Goal: Task Accomplishment & Management: Complete application form

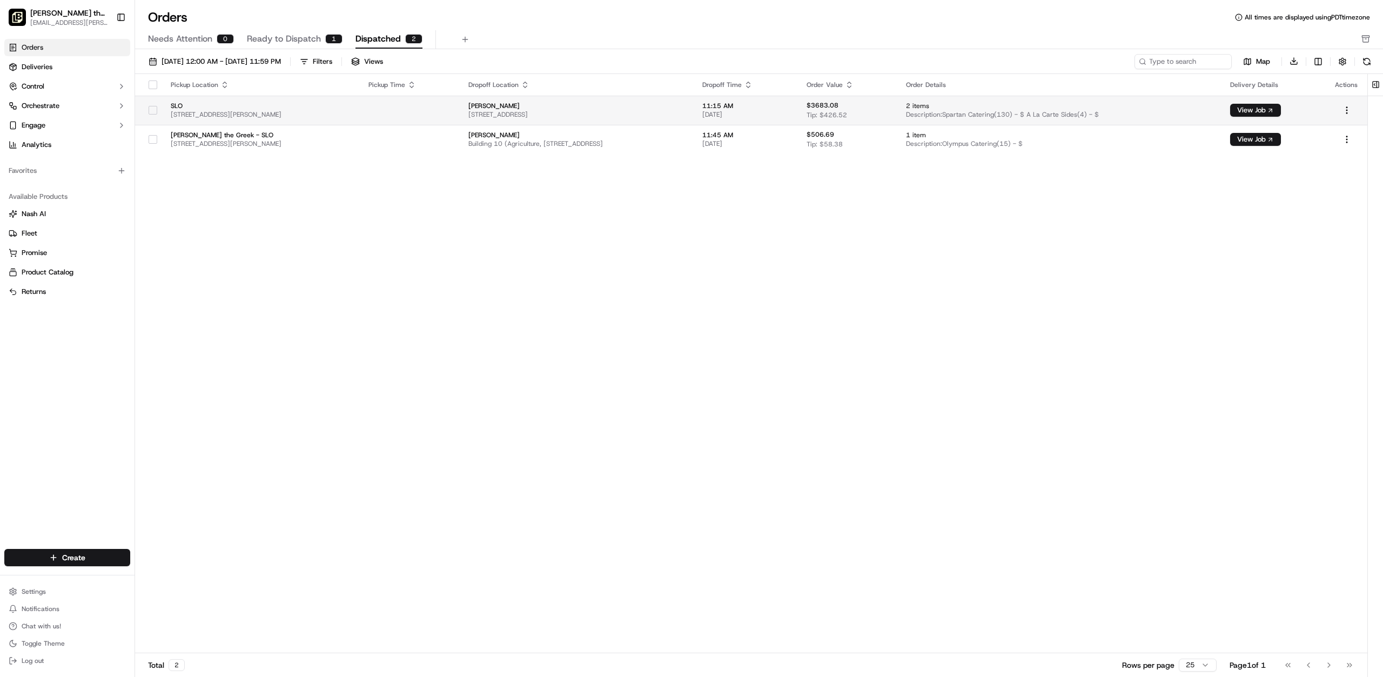
click at [360, 111] on td "SLO [STREET_ADDRESS][PERSON_NAME]" at bounding box center [261, 110] width 198 height 29
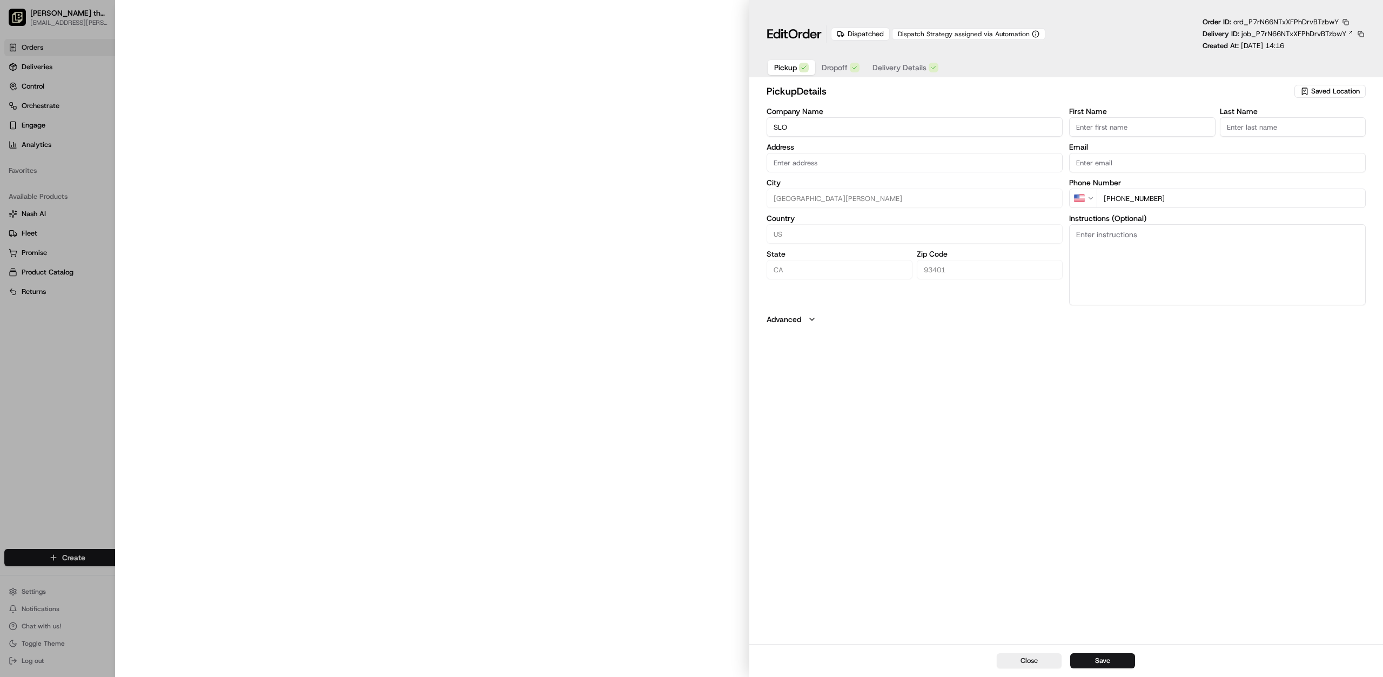
type input "[STREET_ADDRESS][PERSON_NAME]"
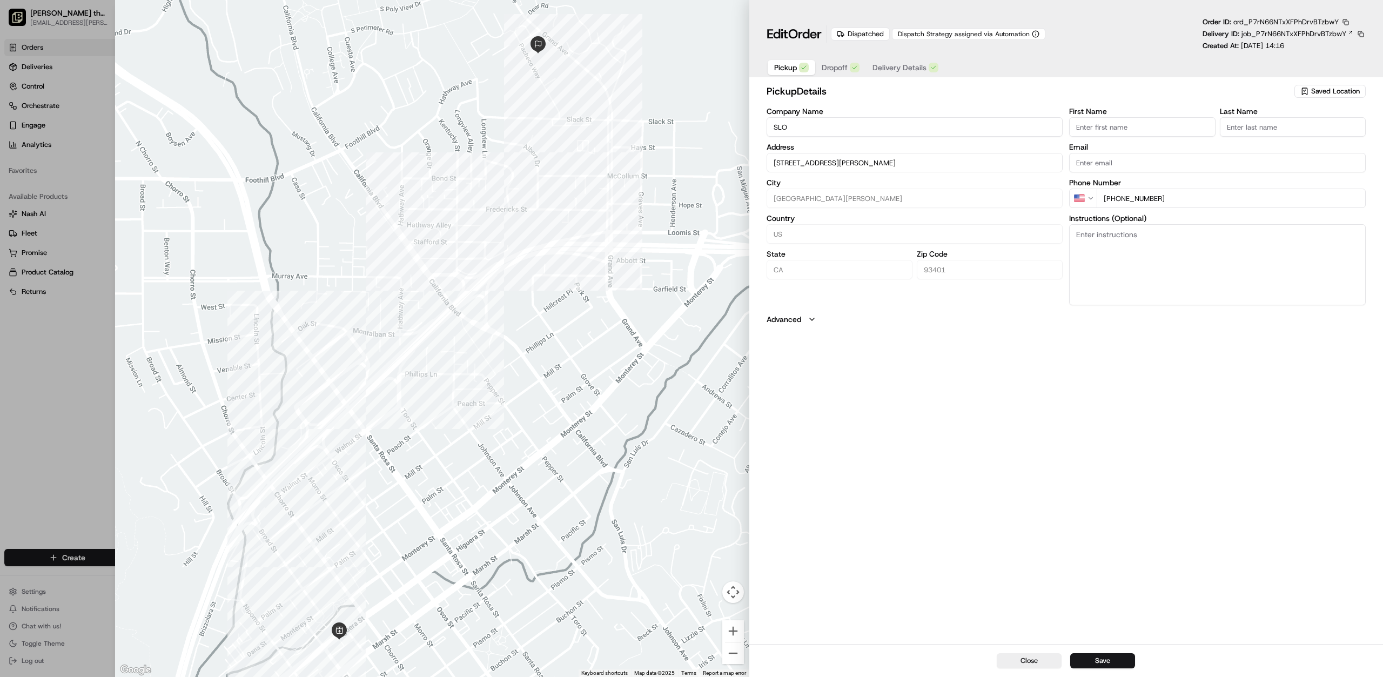
type input "+1"
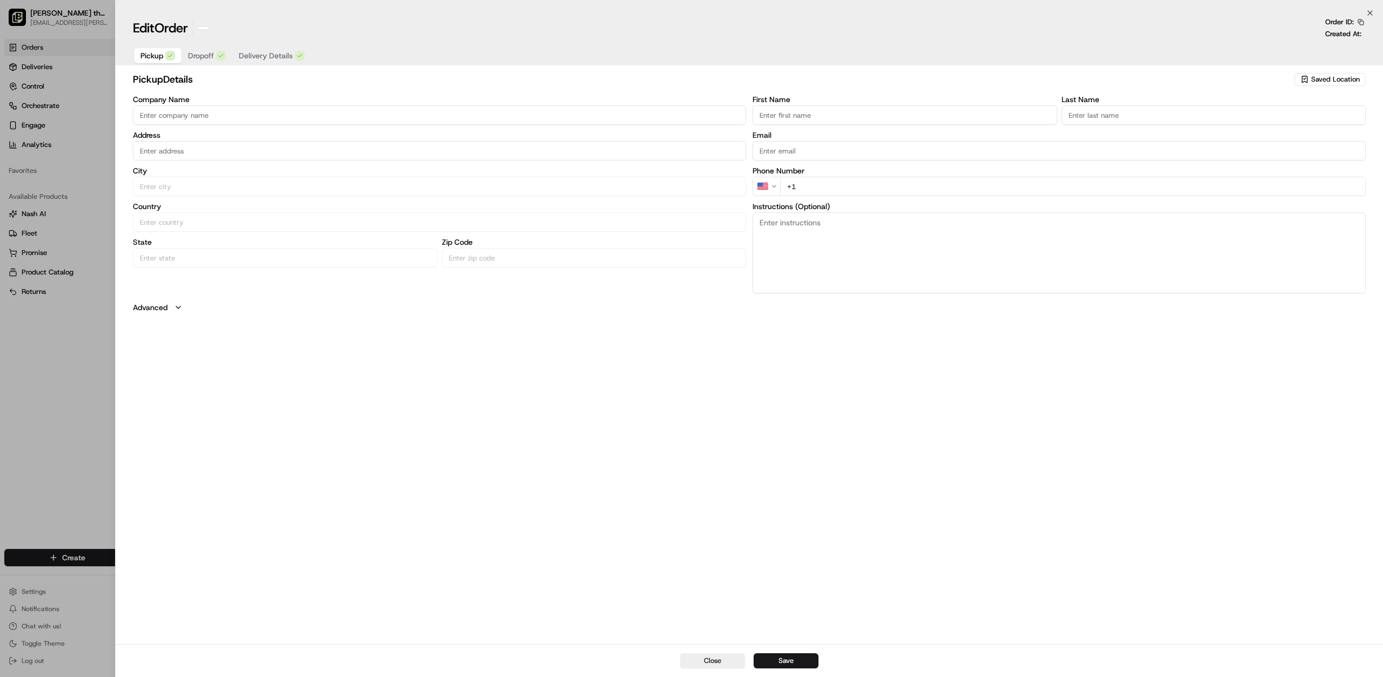
click at [58, 46] on div at bounding box center [691, 338] width 1383 height 677
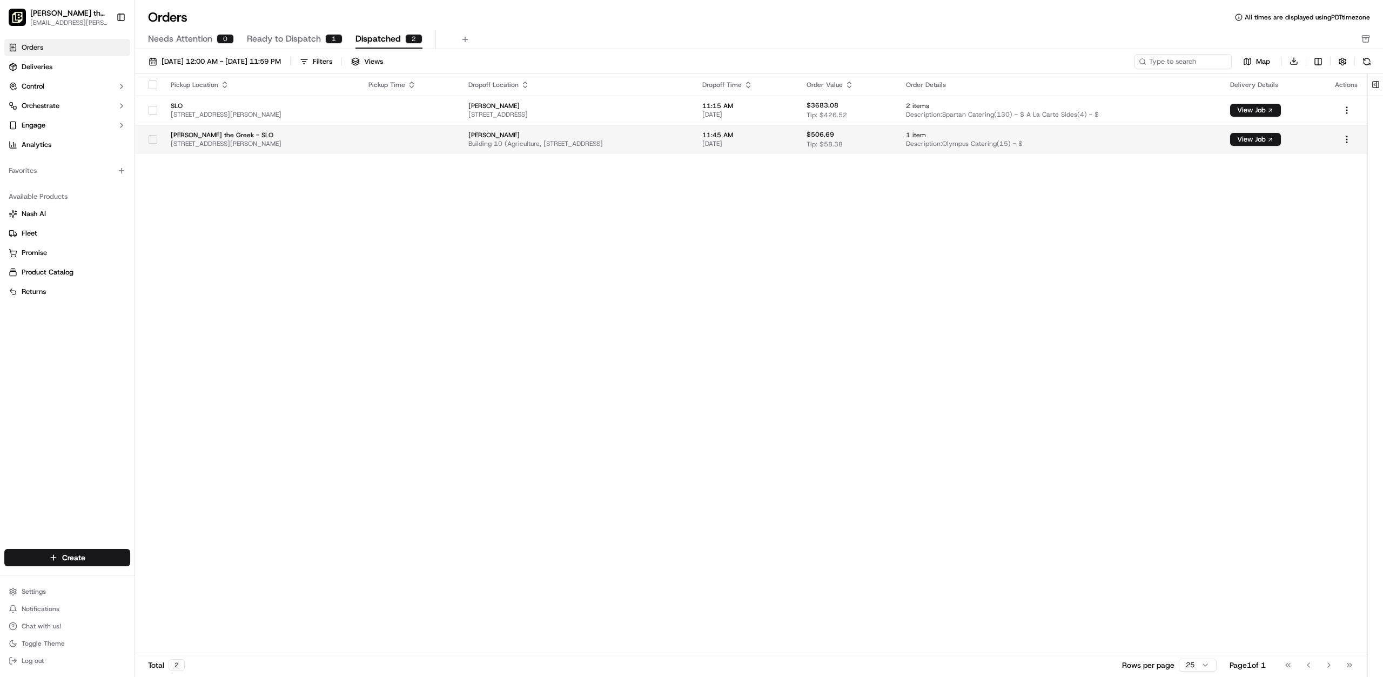
click at [401, 141] on td at bounding box center [410, 139] width 100 height 29
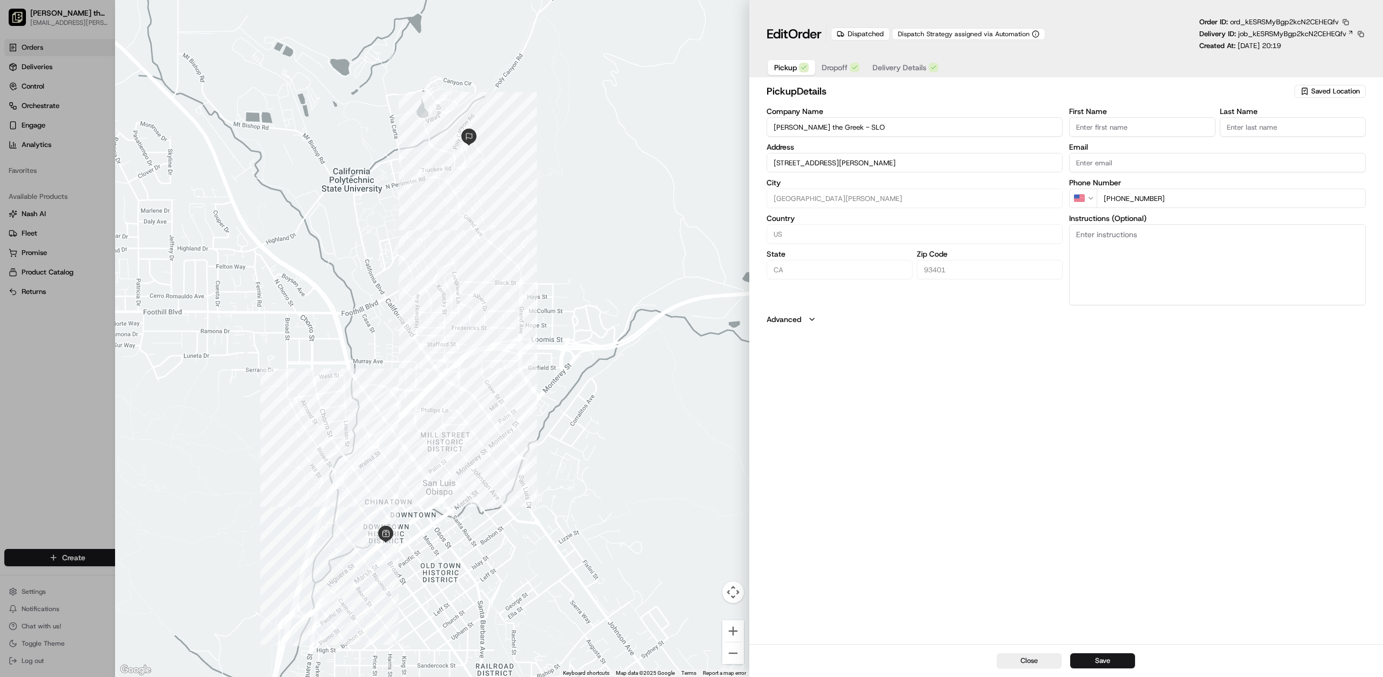
type input "+1"
click at [31, 48] on div at bounding box center [691, 338] width 1383 height 677
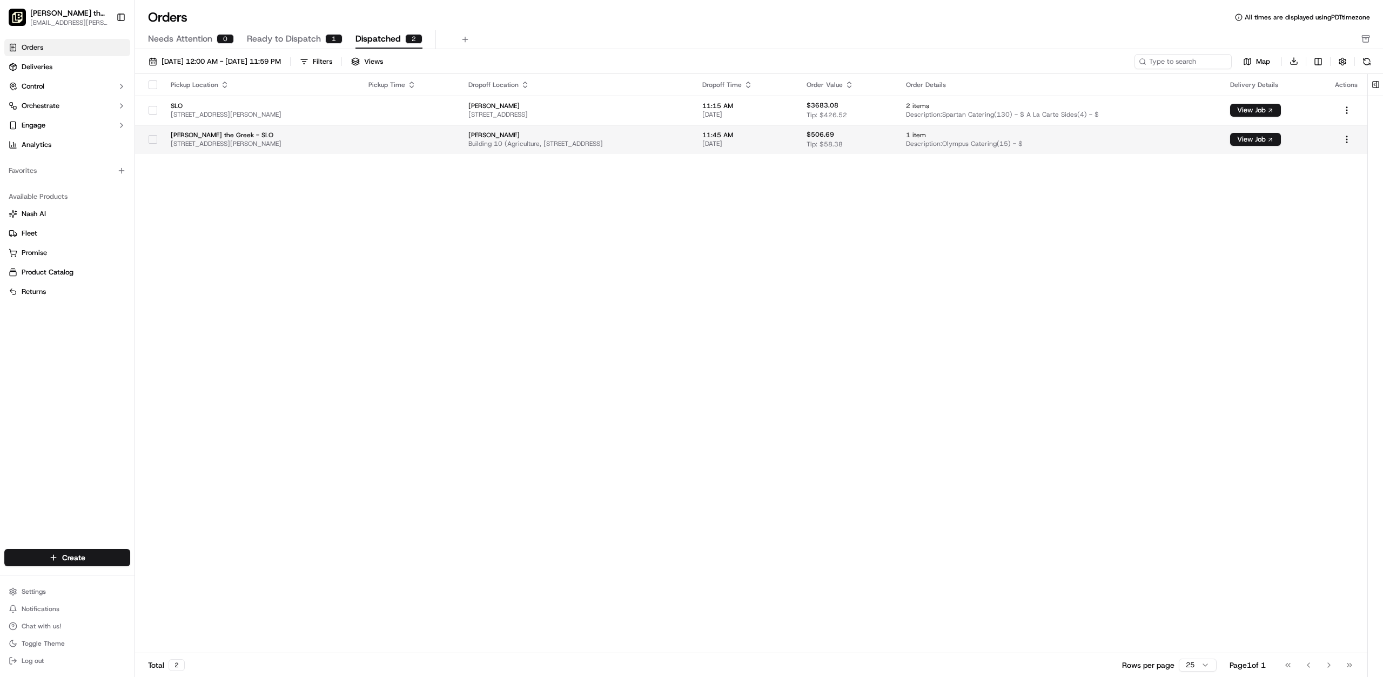
click at [394, 142] on td at bounding box center [410, 139] width 100 height 29
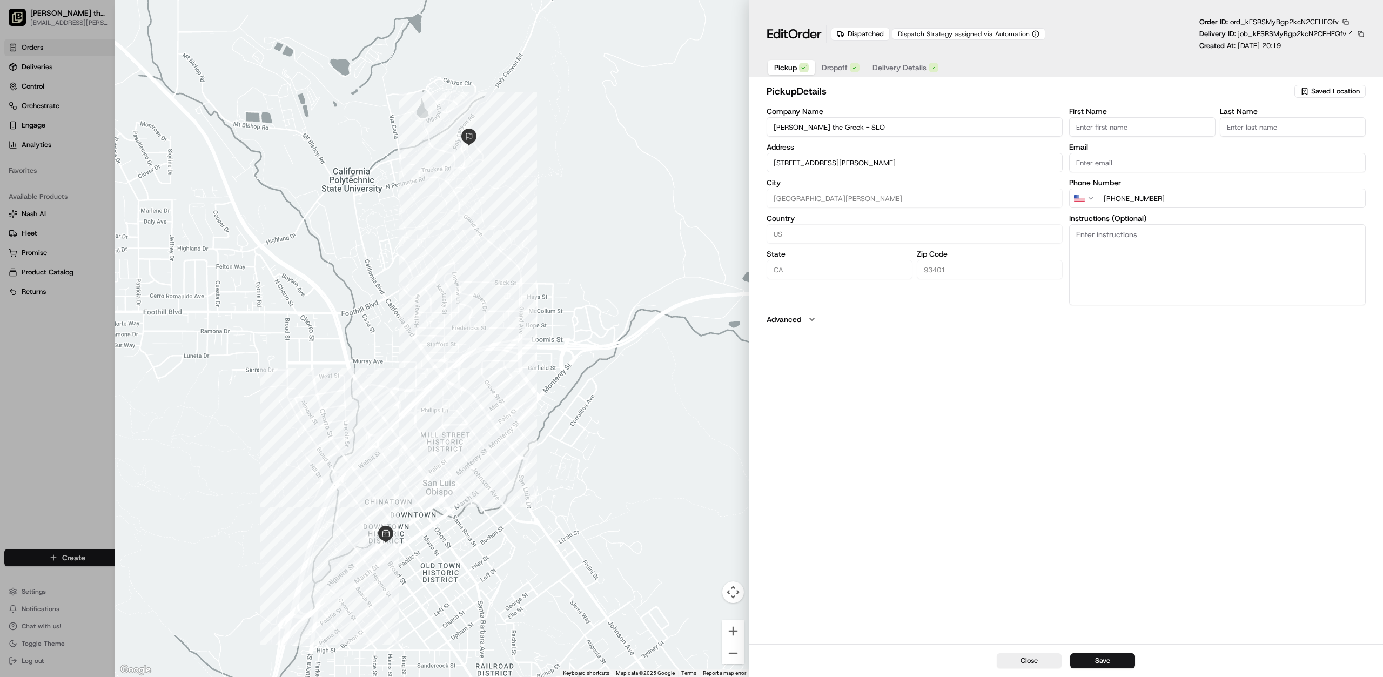
type input "+1"
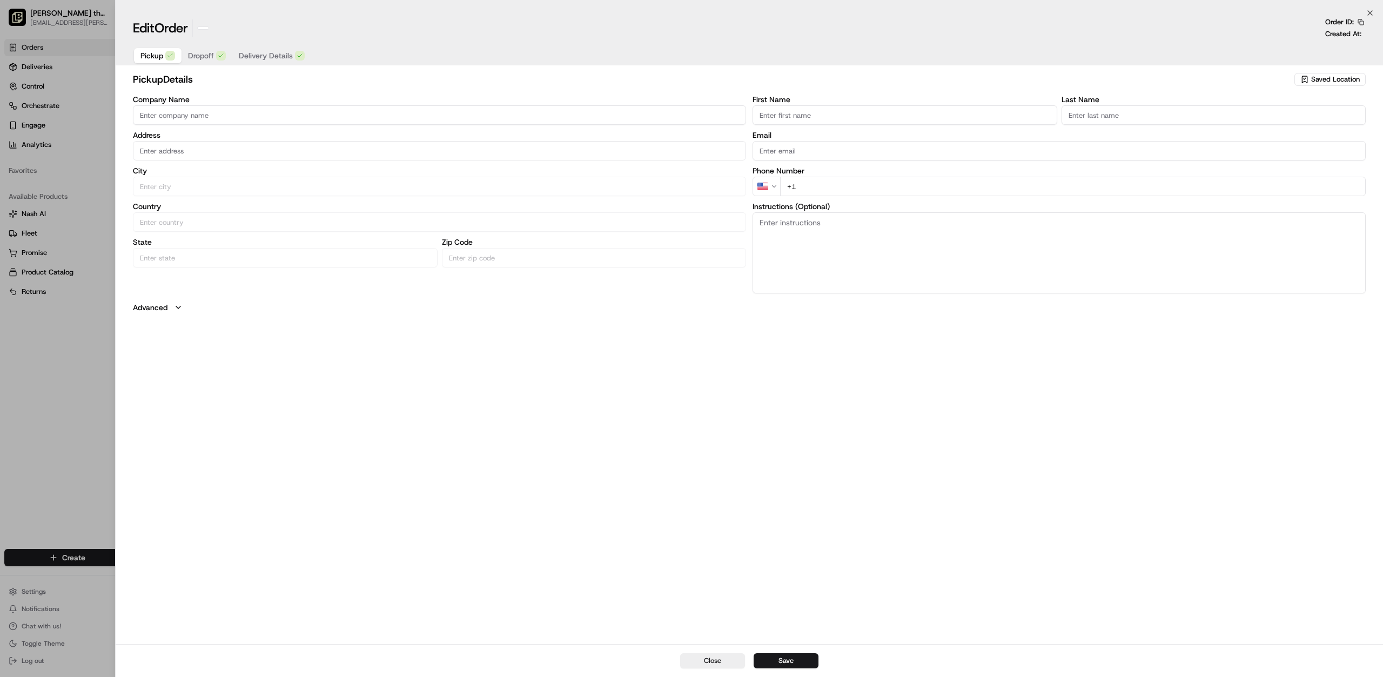
click at [50, 45] on div at bounding box center [691, 338] width 1383 height 677
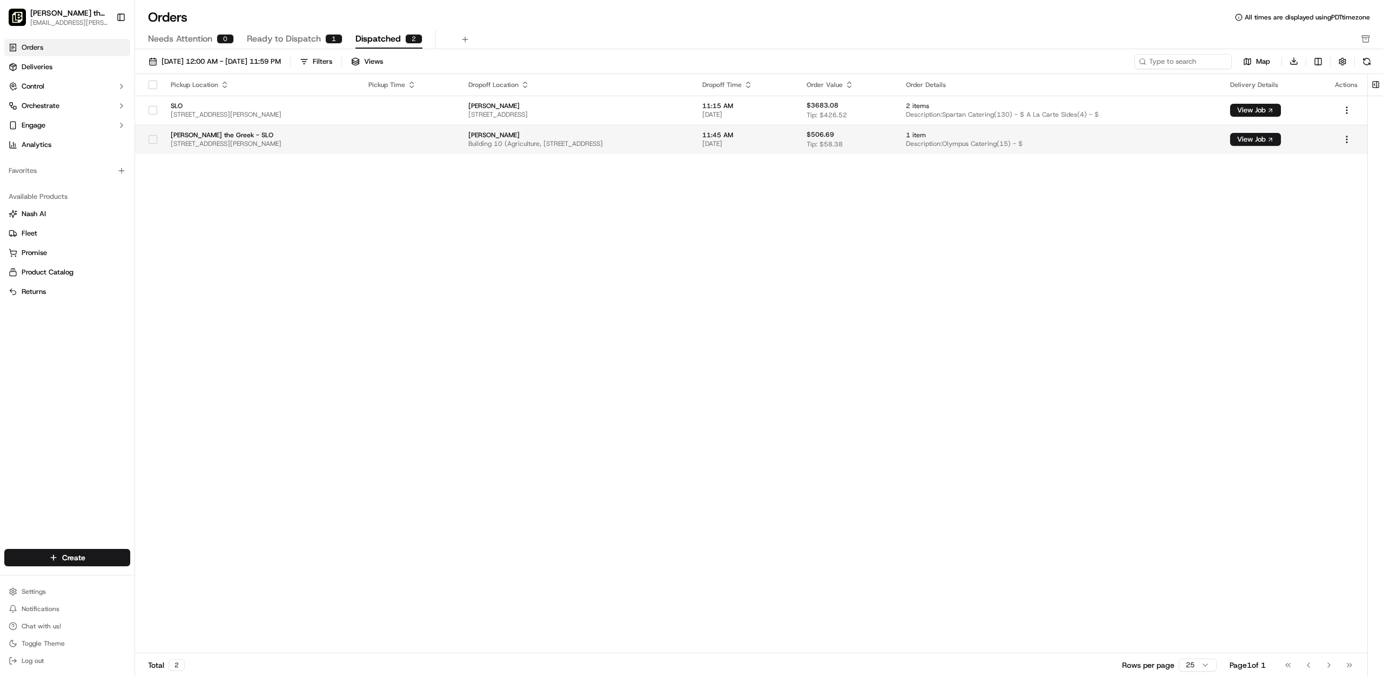
click at [373, 147] on td at bounding box center [410, 139] width 100 height 29
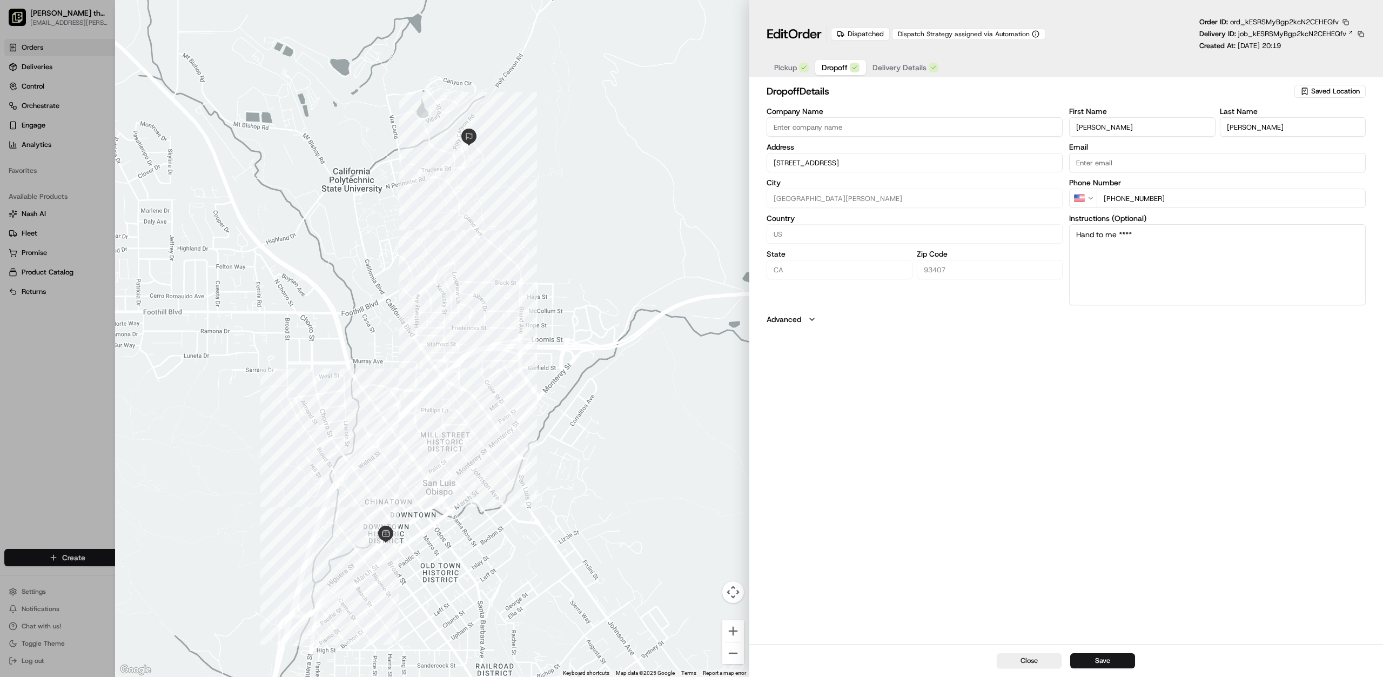
click at [847, 69] on span "Dropoff" at bounding box center [835, 67] width 26 height 11
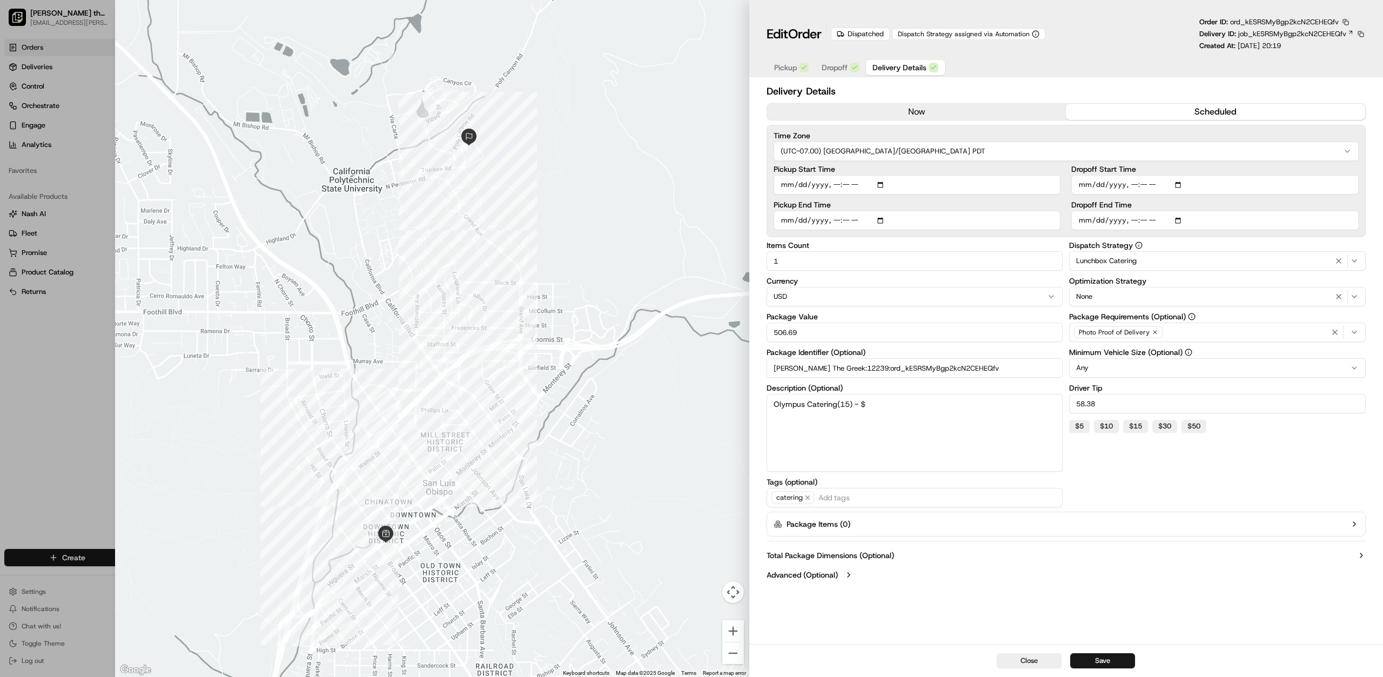
click at [879, 63] on span "Delivery Details" at bounding box center [900, 67] width 54 height 11
click at [873, 33] on div "Dispatched" at bounding box center [860, 34] width 59 height 13
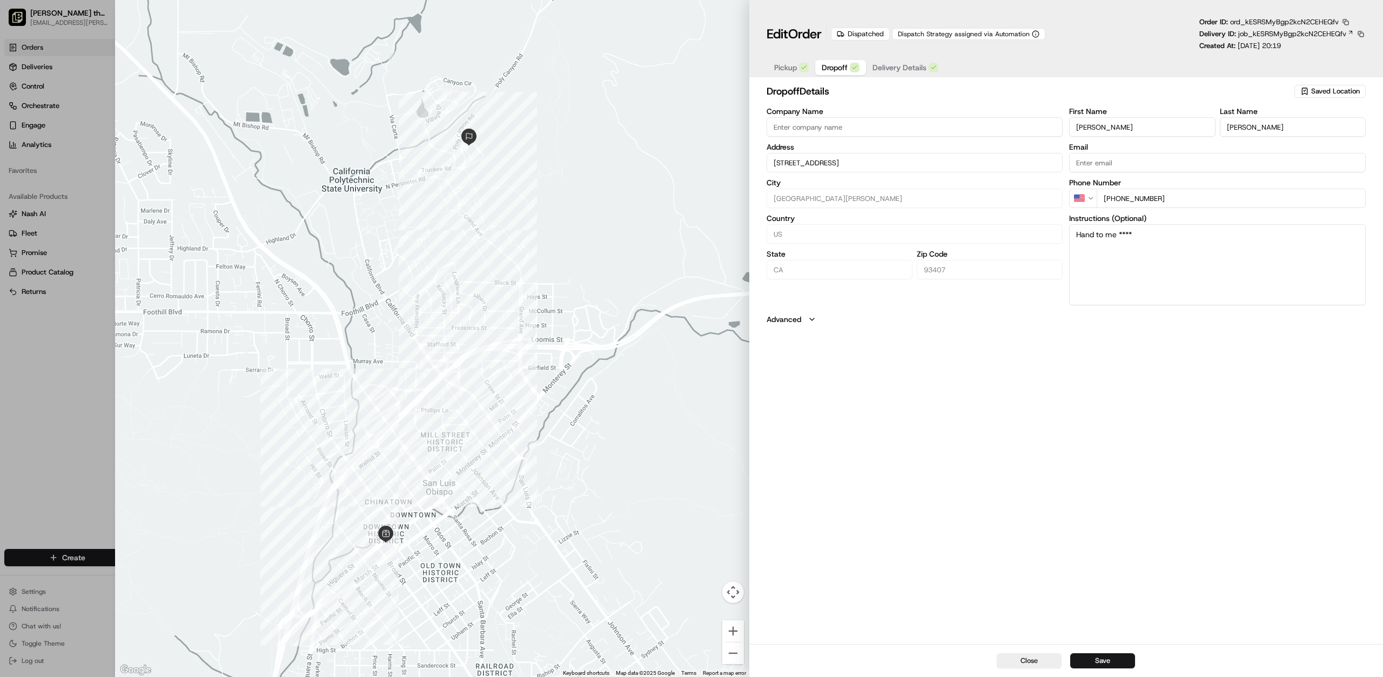
click at [840, 64] on span "Dropoff" at bounding box center [835, 67] width 26 height 11
click at [891, 70] on span "Delivery Details" at bounding box center [900, 67] width 54 height 11
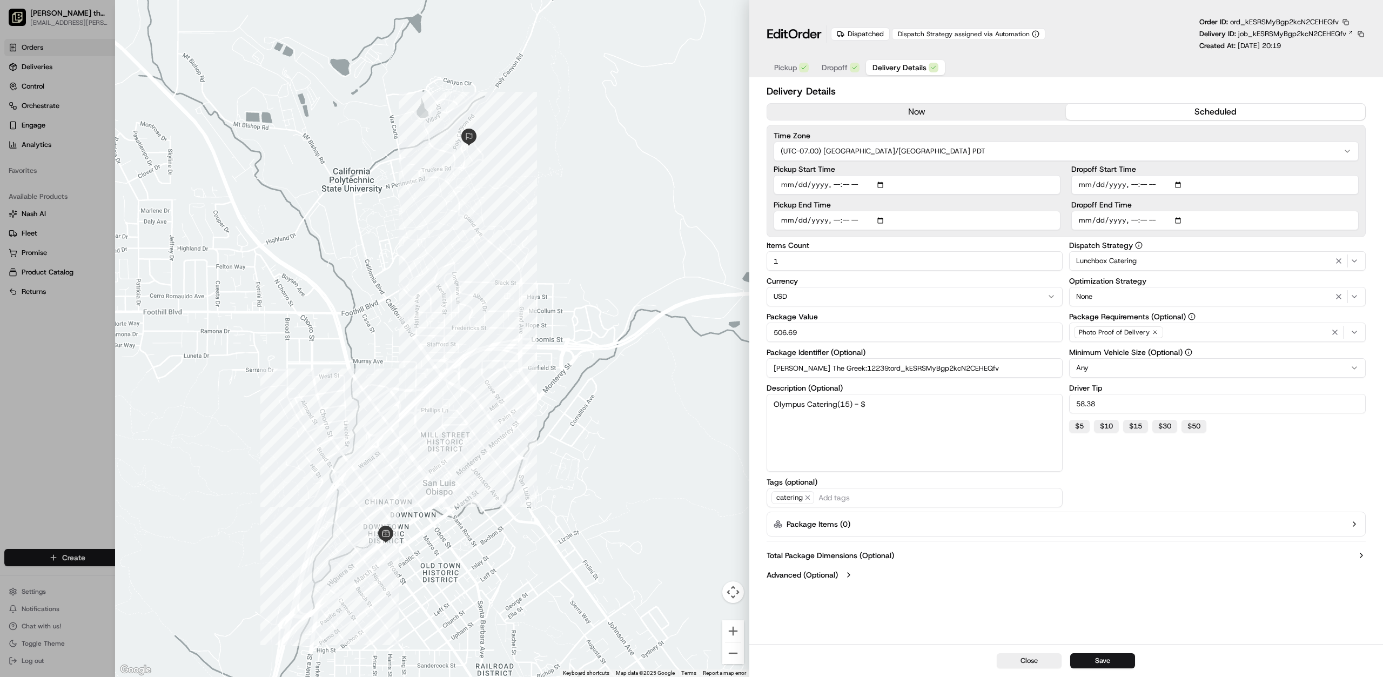
click at [956, 112] on button "now" at bounding box center [916, 112] width 299 height 16
click at [1127, 110] on button "scheduled" at bounding box center [1215, 112] width 299 height 16
click at [931, 113] on button "now" at bounding box center [916, 112] width 299 height 16
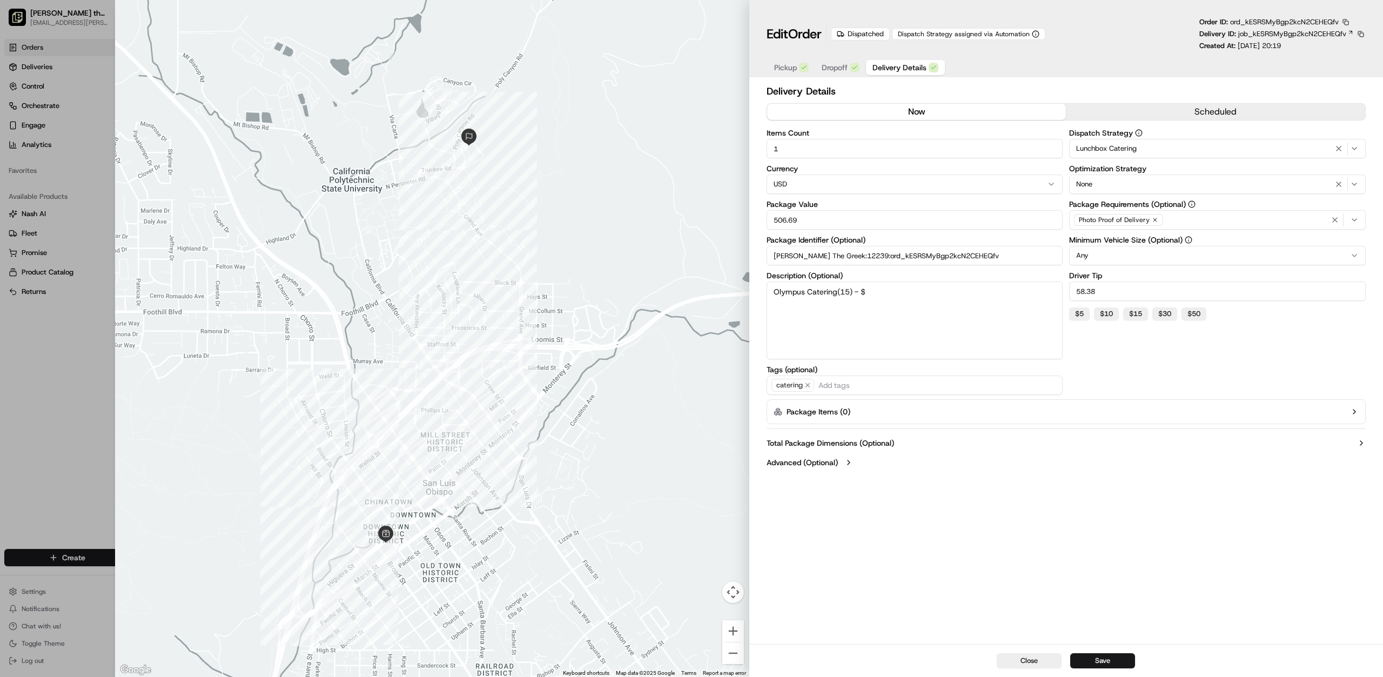
click at [1117, 112] on button "scheduled" at bounding box center [1215, 112] width 299 height 16
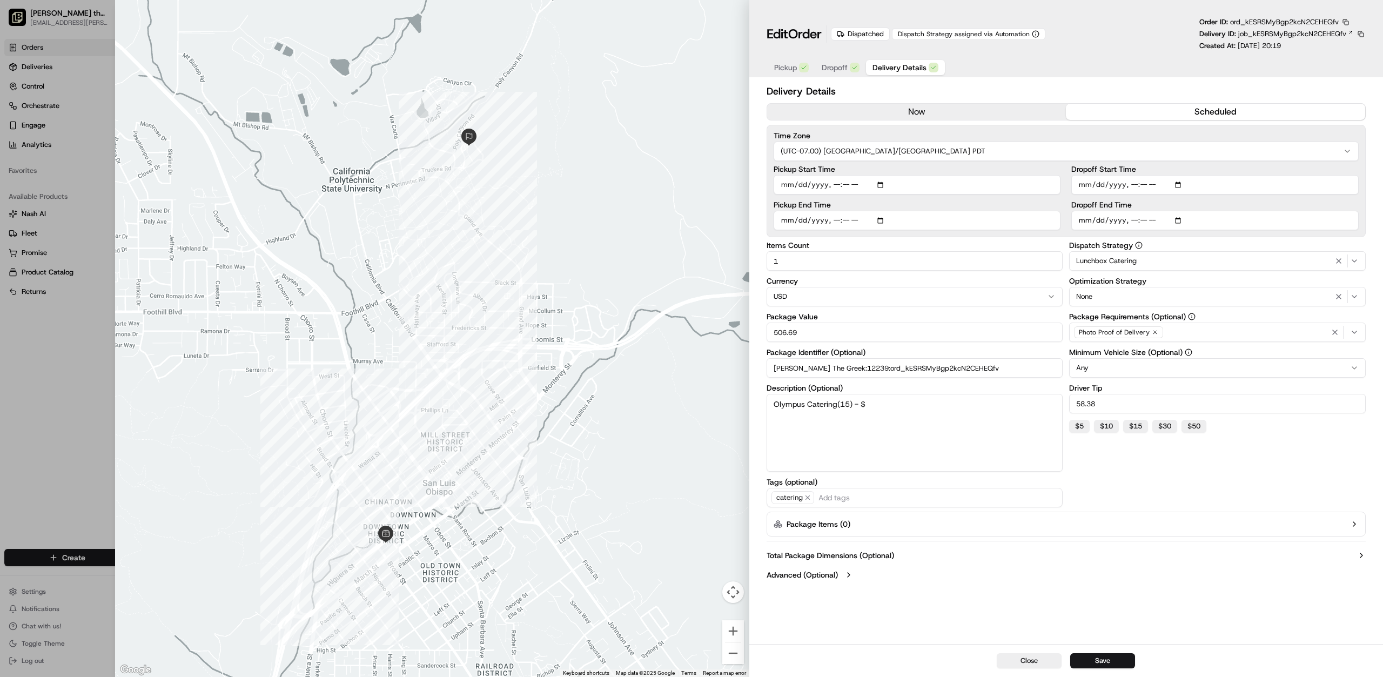
click at [1017, 114] on button "now" at bounding box center [916, 112] width 299 height 16
click at [1148, 111] on button "scheduled" at bounding box center [1215, 112] width 299 height 16
click at [787, 69] on span "Pickup" at bounding box center [785, 67] width 23 height 11
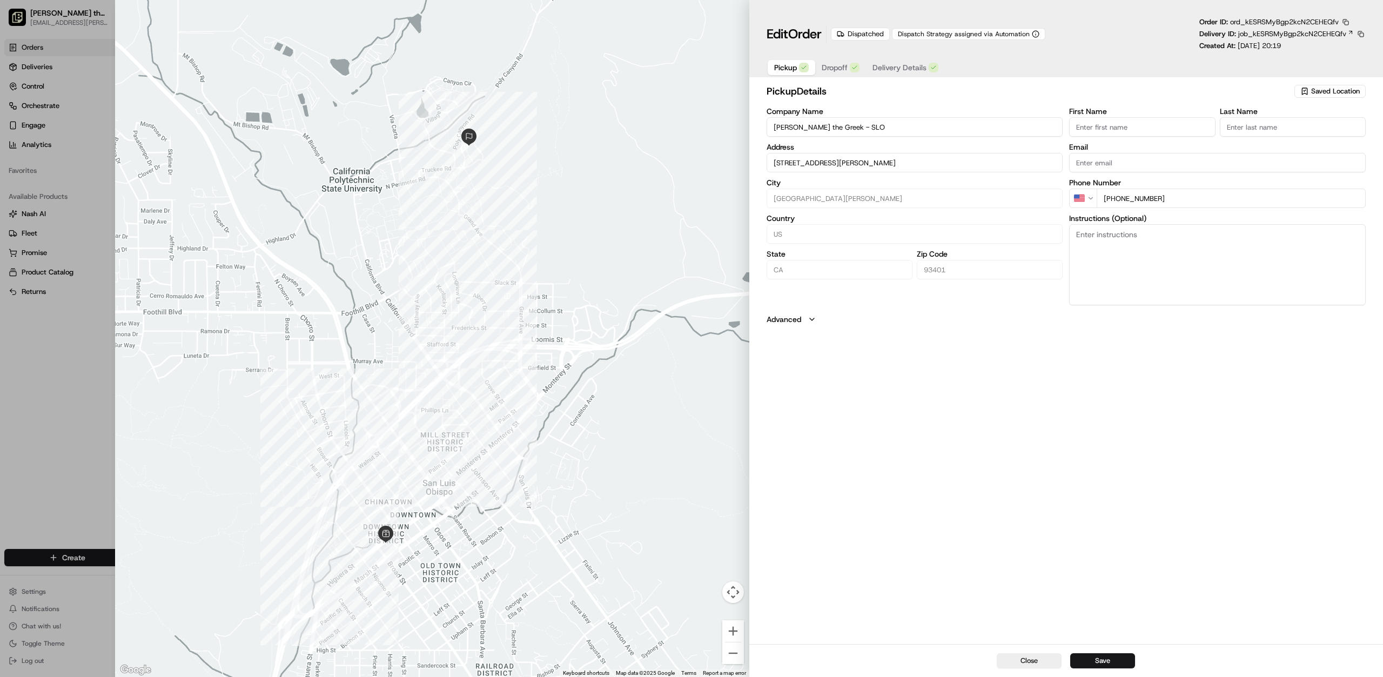
click at [834, 68] on span "Dropoff" at bounding box center [835, 67] width 26 height 11
click at [887, 66] on span "Delivery Details" at bounding box center [900, 67] width 54 height 11
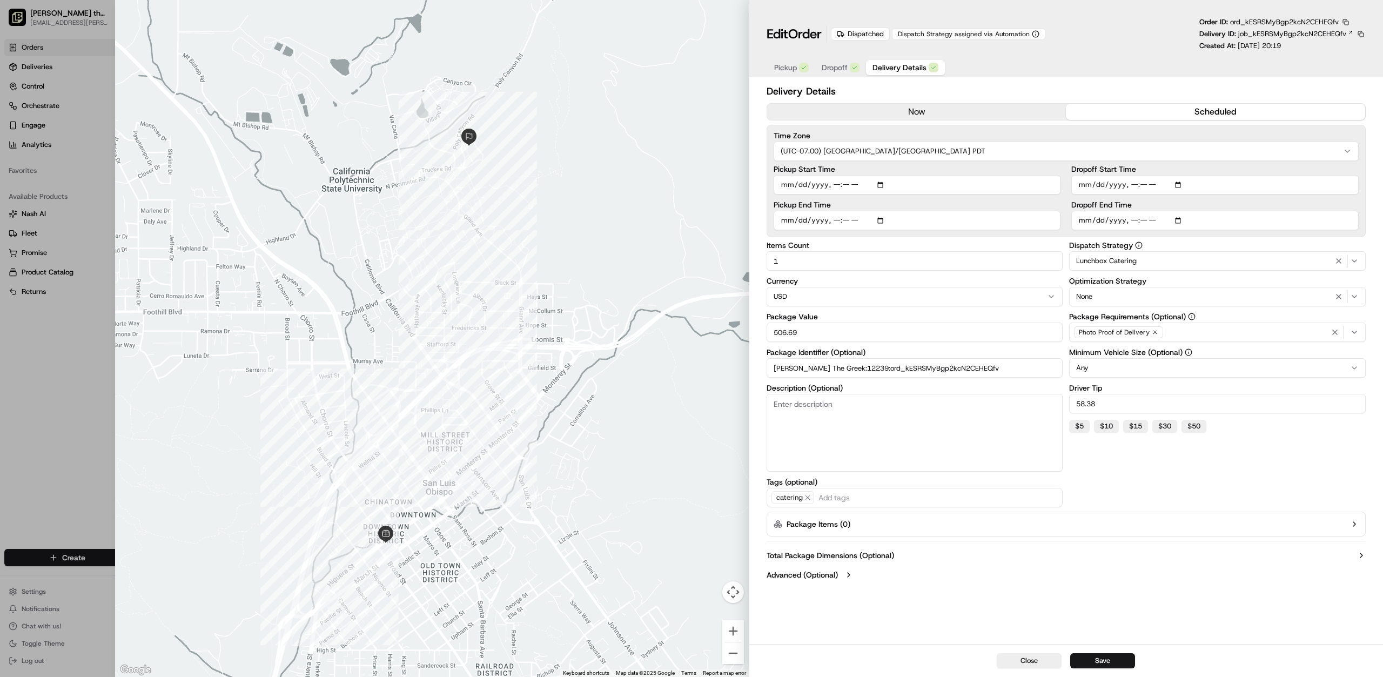
click at [45, 52] on div at bounding box center [691, 338] width 1383 height 677
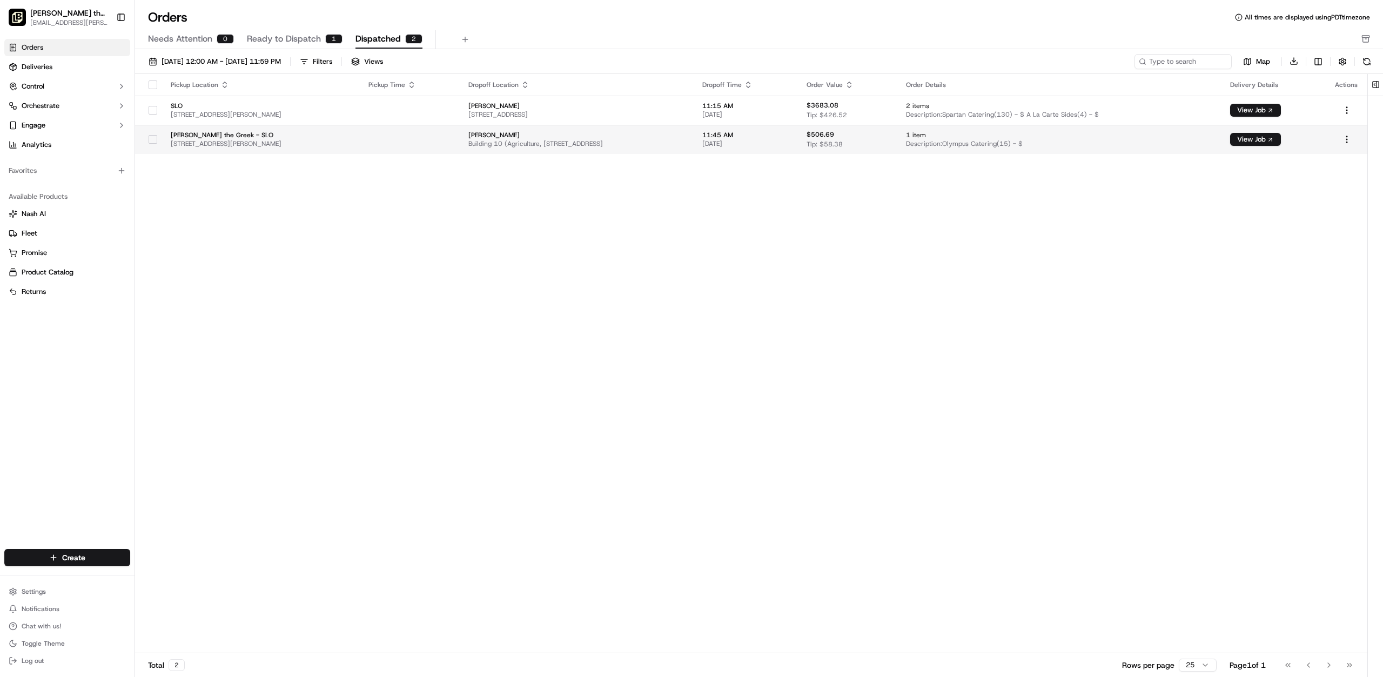
click at [380, 140] on td at bounding box center [410, 139] width 100 height 29
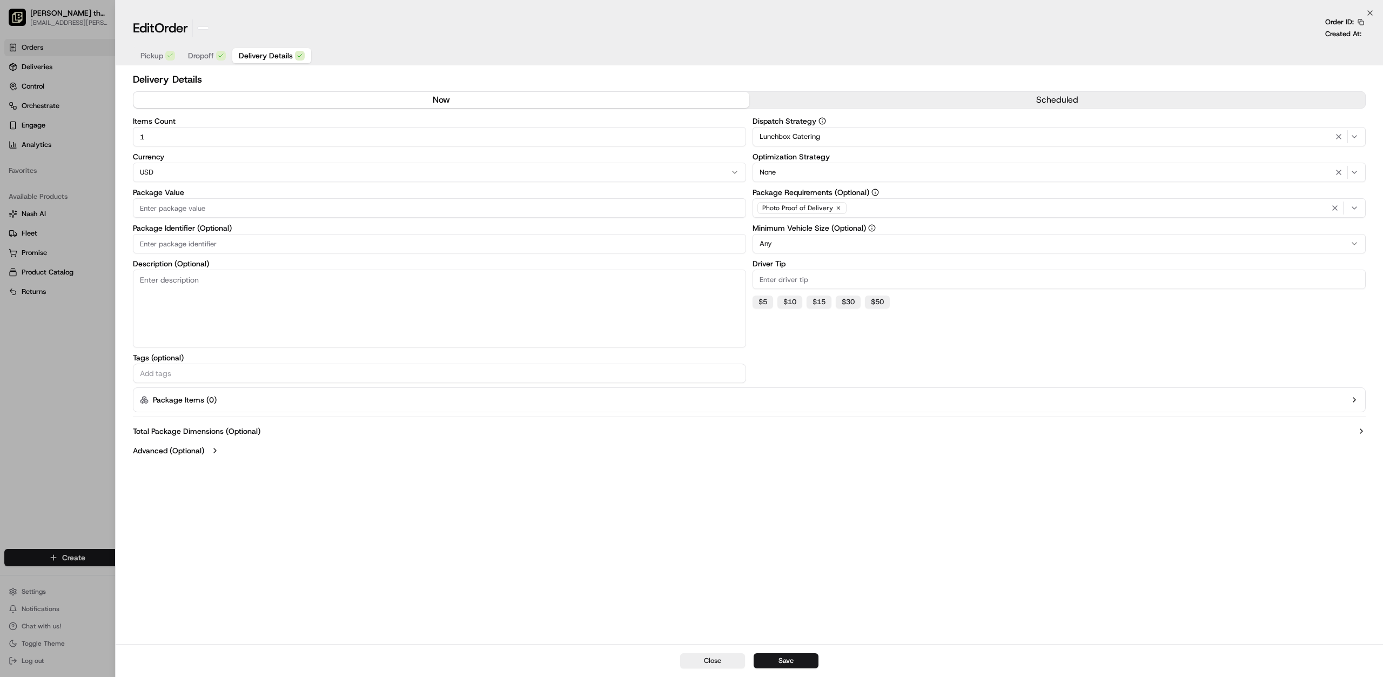
click at [61, 49] on div at bounding box center [691, 338] width 1383 height 677
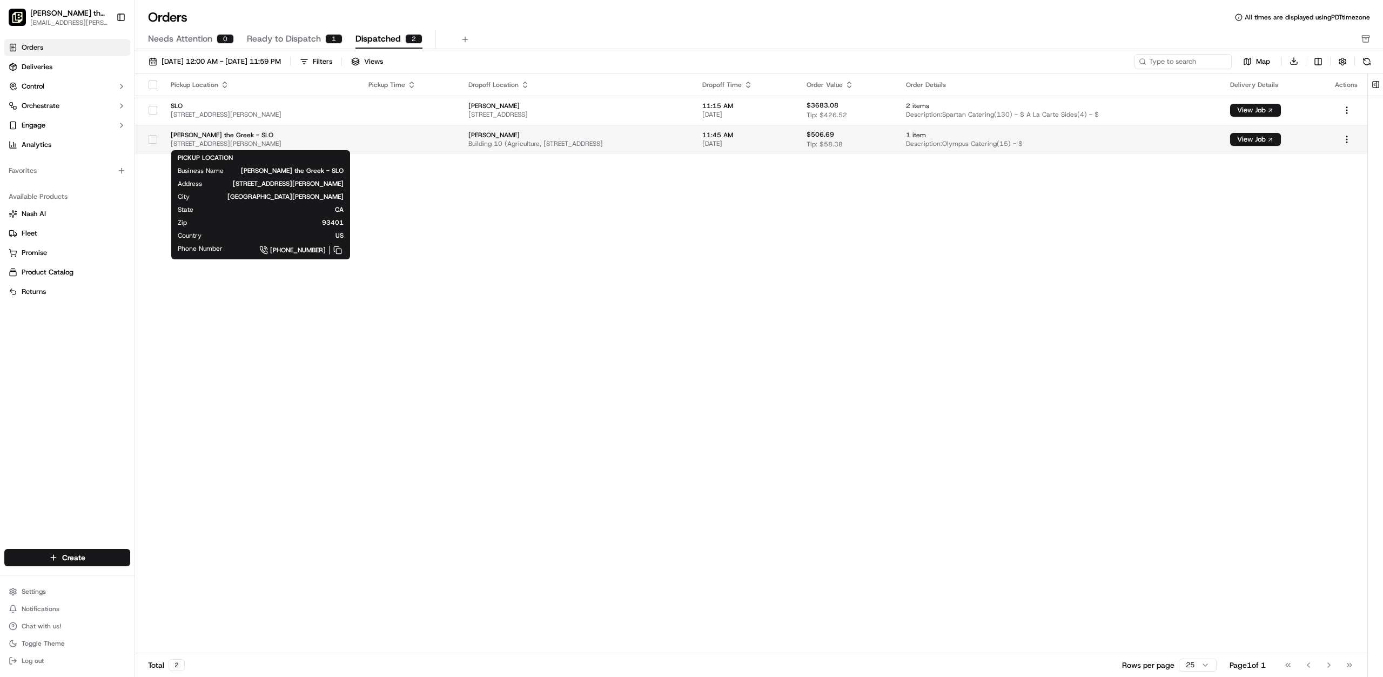
click at [261, 142] on span "[STREET_ADDRESS][PERSON_NAME]" at bounding box center [261, 143] width 180 height 9
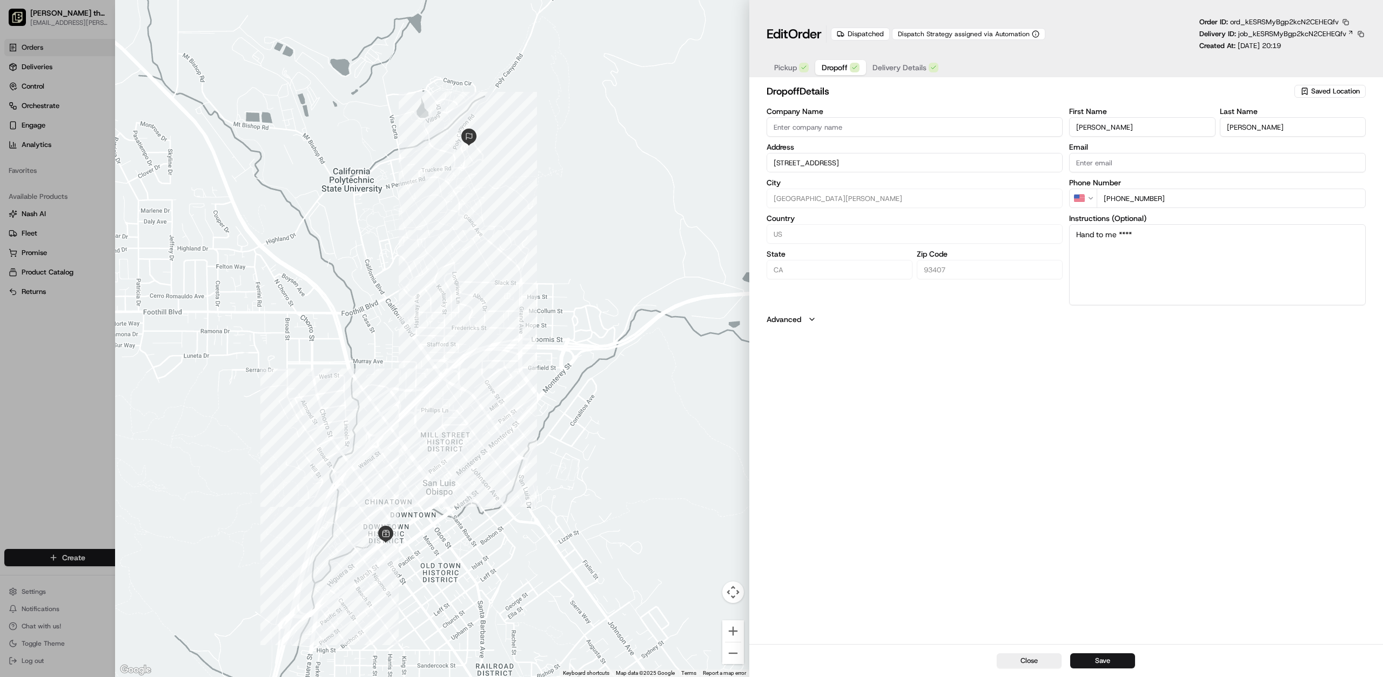
click at [848, 60] on button "Dropoff" at bounding box center [840, 67] width 51 height 15
click at [787, 70] on span "Pickup" at bounding box center [785, 67] width 23 height 11
click at [793, 318] on label "Advanced" at bounding box center [784, 319] width 35 height 11
click at [898, 66] on span "Delivery Details" at bounding box center [900, 67] width 54 height 11
